Goal: Find specific page/section: Find specific page/section

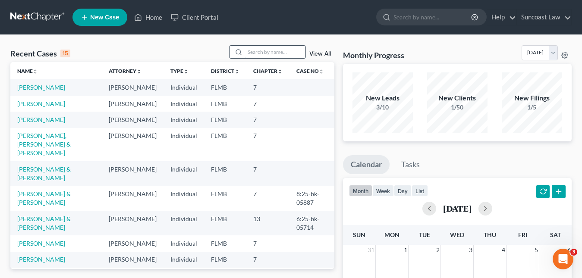
click at [247, 51] on input "search" at bounding box center [275, 52] width 60 height 13
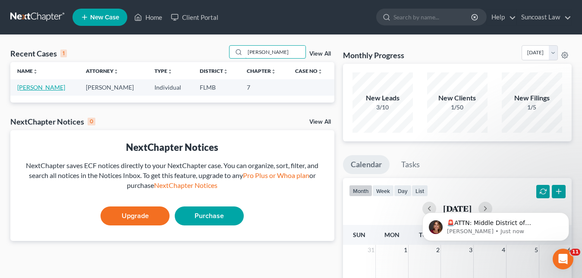
type input "[PERSON_NAME]"
click at [44, 88] on link "[PERSON_NAME]" at bounding box center [41, 87] width 48 height 7
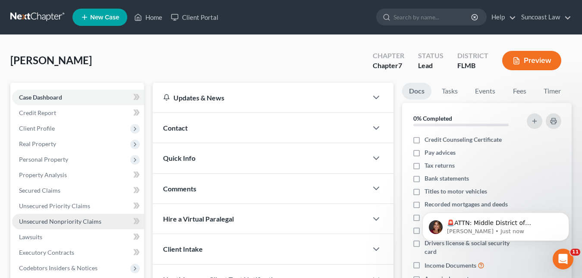
click at [72, 222] on span "Unsecured Nonpriority Claims" at bounding box center [60, 221] width 82 height 7
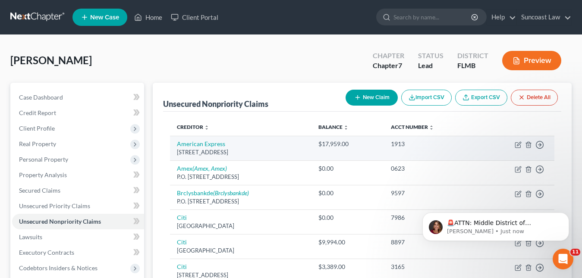
scroll to position [43, 0]
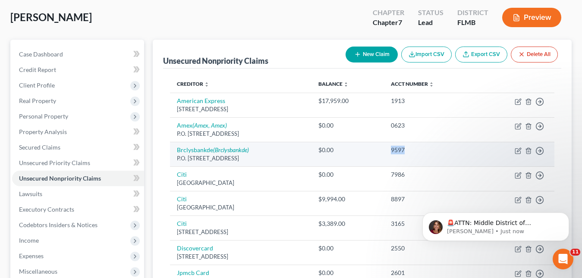
drag, startPoint x: 428, startPoint y: 153, endPoint x: 413, endPoint y: 152, distance: 15.2
click at [413, 152] on div "9597" at bounding box center [431, 150] width 80 height 9
copy div "9597"
